Goal: Transaction & Acquisition: Purchase product/service

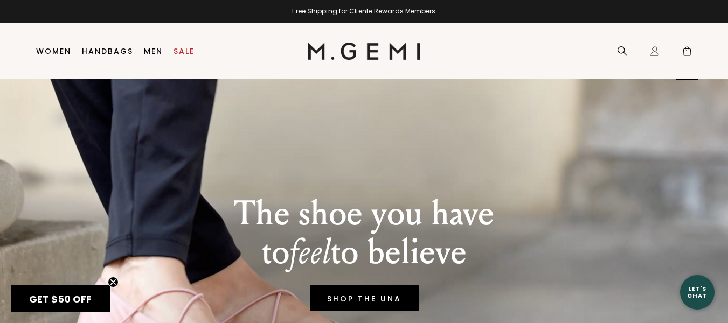
click at [688, 50] on span "1" at bounding box center [686, 53] width 11 height 11
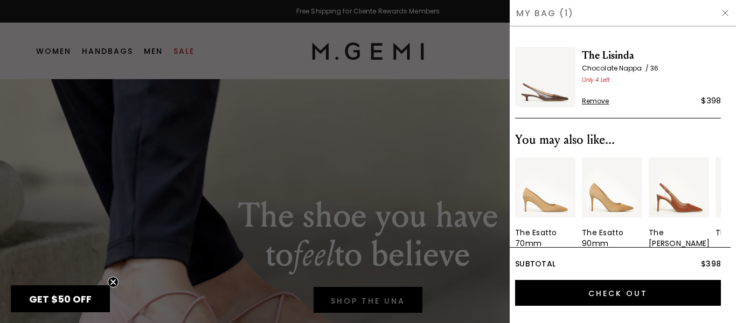
click at [563, 88] on img at bounding box center [545, 77] width 60 height 60
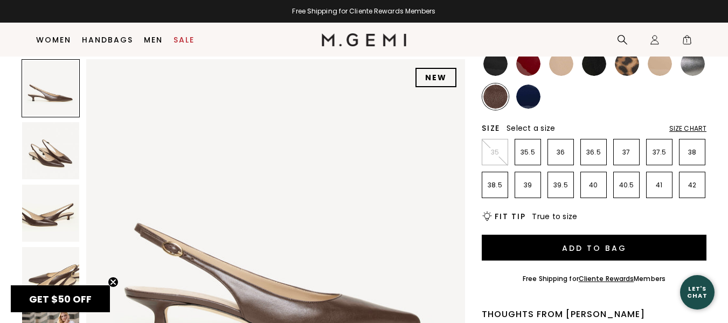
scroll to position [137, 0]
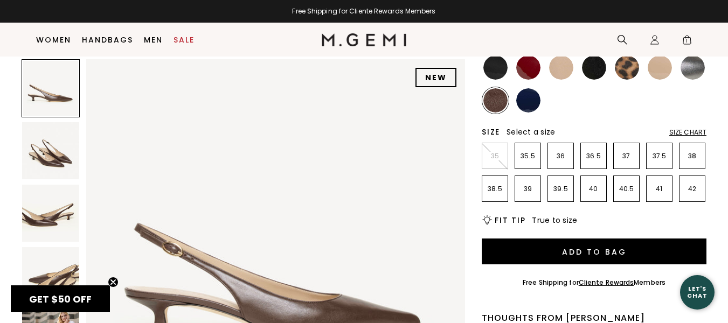
click at [48, 218] on img at bounding box center [50, 213] width 57 height 57
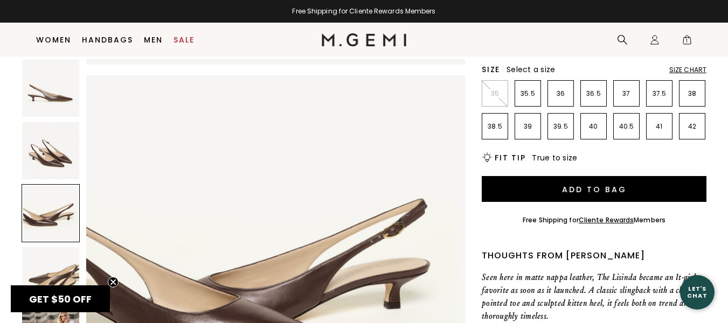
scroll to position [195, 0]
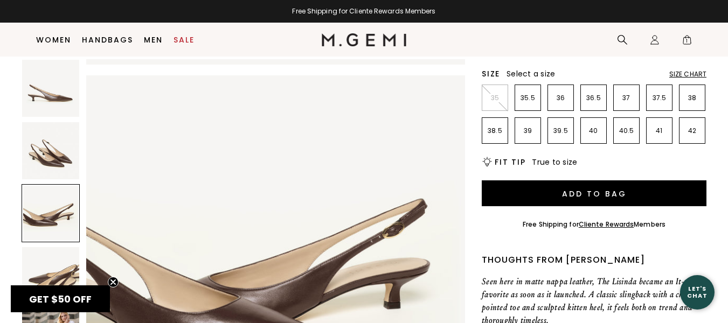
click at [224, 287] on img at bounding box center [275, 264] width 379 height 379
click at [60, 221] on div at bounding box center [51, 213] width 58 height 58
click at [57, 165] on img at bounding box center [50, 150] width 57 height 57
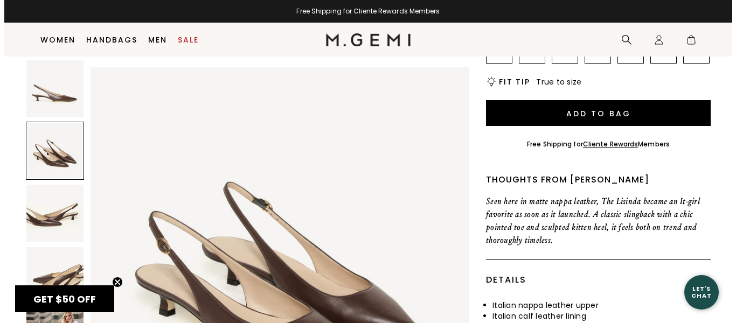
scroll to position [0, 0]
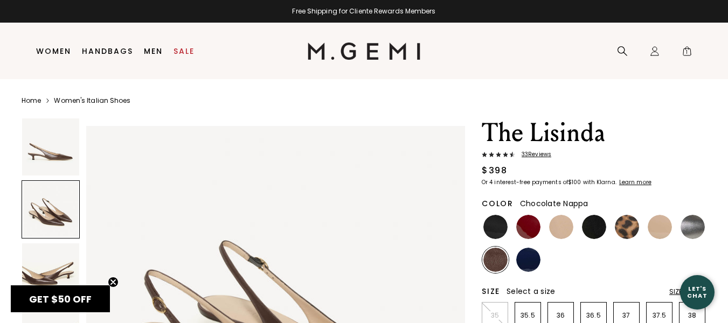
drag, startPoint x: 730, startPoint y: 27, endPoint x: 515, endPoint y: 51, distance: 216.3
click at [515, 51] on nav "Search Icons/20x20/profile@2x Sign In Orders Rewards Refer a Friend Address Boo…" at bounding box center [558, 51] width 277 height 57
click at [686, 50] on span "1" at bounding box center [686, 53] width 11 height 11
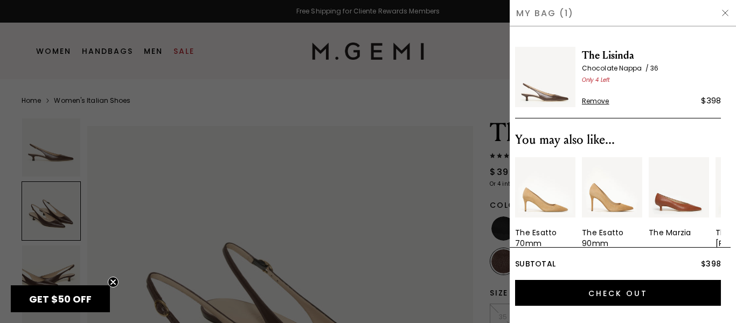
click at [594, 101] on span "Remove" at bounding box center [595, 101] width 27 height 9
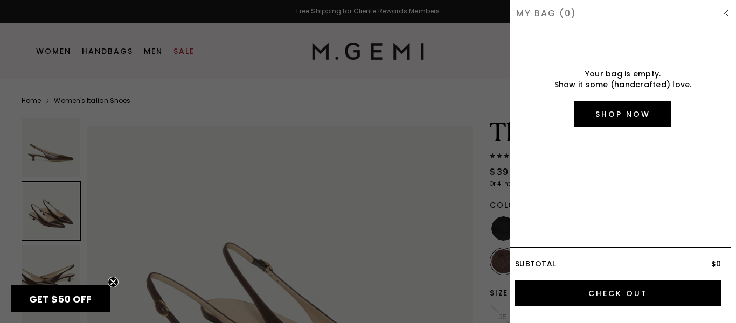
click at [725, 11] on img at bounding box center [725, 13] width 9 height 9
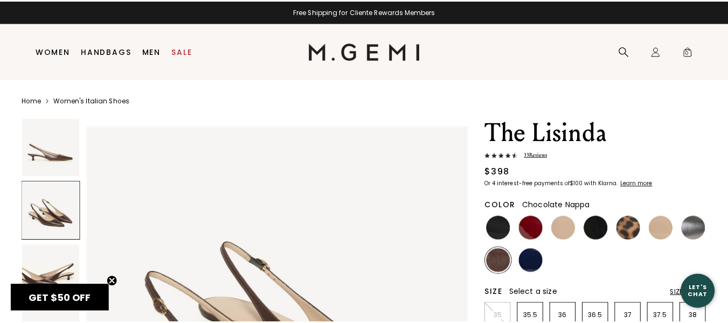
scroll to position [381, 0]
